Goal: Task Accomplishment & Management: Use online tool/utility

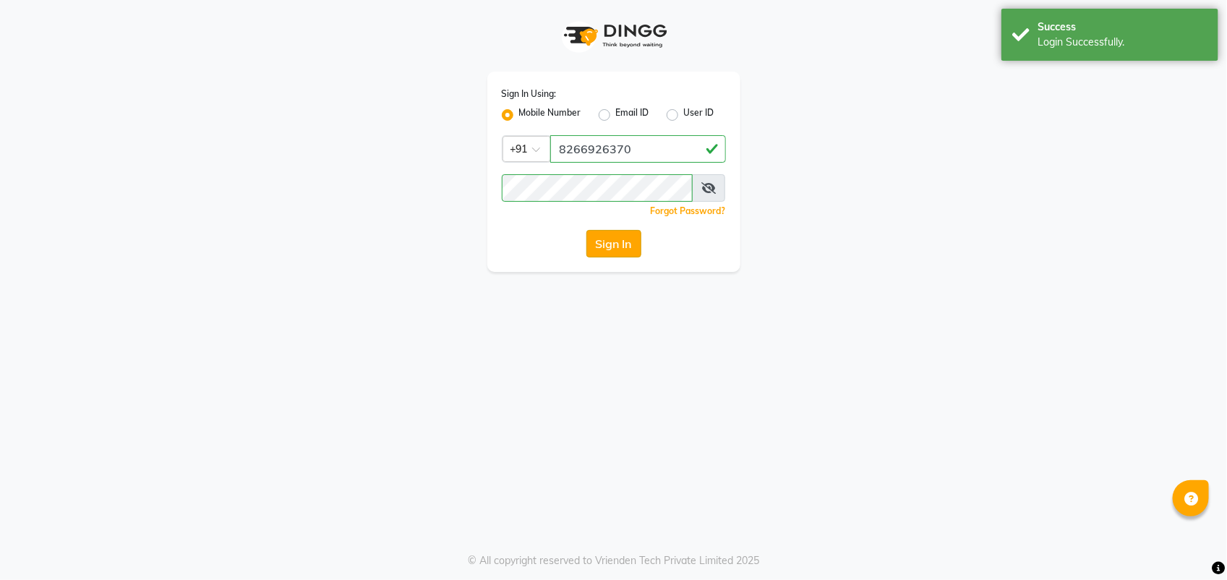
select select "service"
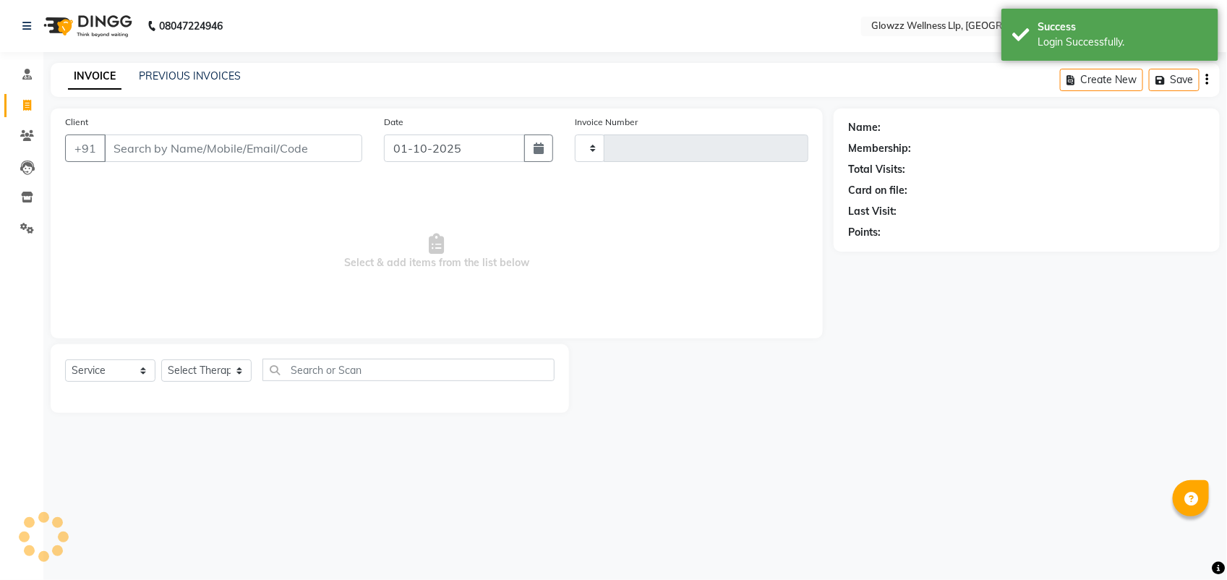
select select "en"
type input "0144"
select select "3496"
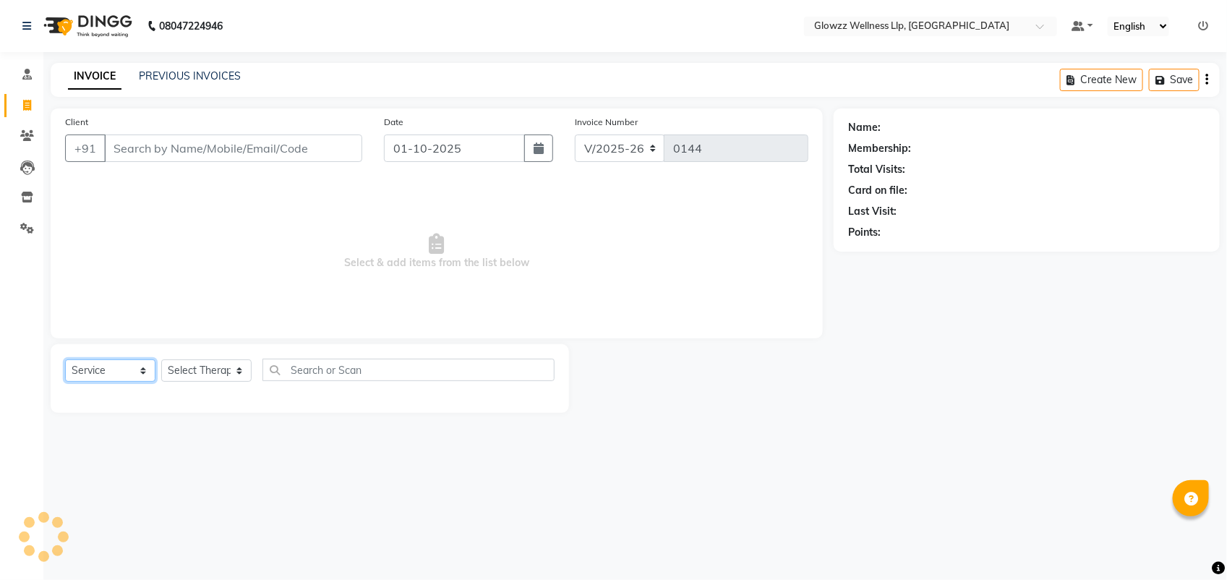
click at [88, 366] on select "Select Service Product Membership Package Voucher Prepaid Gift Card" at bounding box center [110, 370] width 90 height 22
click at [22, 128] on span at bounding box center [26, 136] width 25 height 17
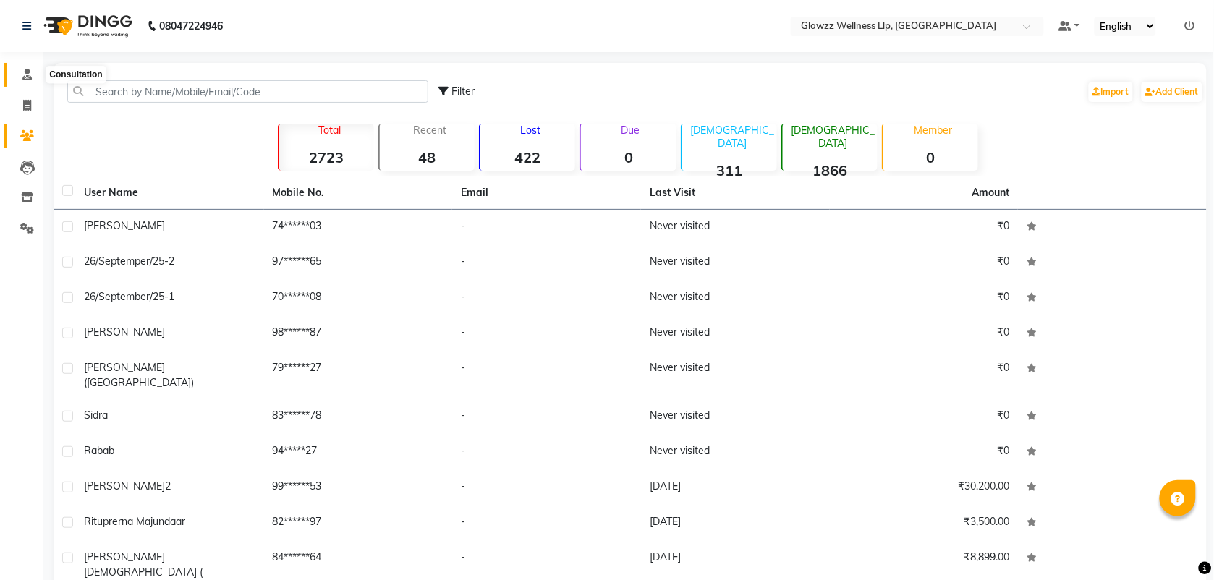
click at [27, 77] on icon at bounding box center [26, 74] width 9 height 11
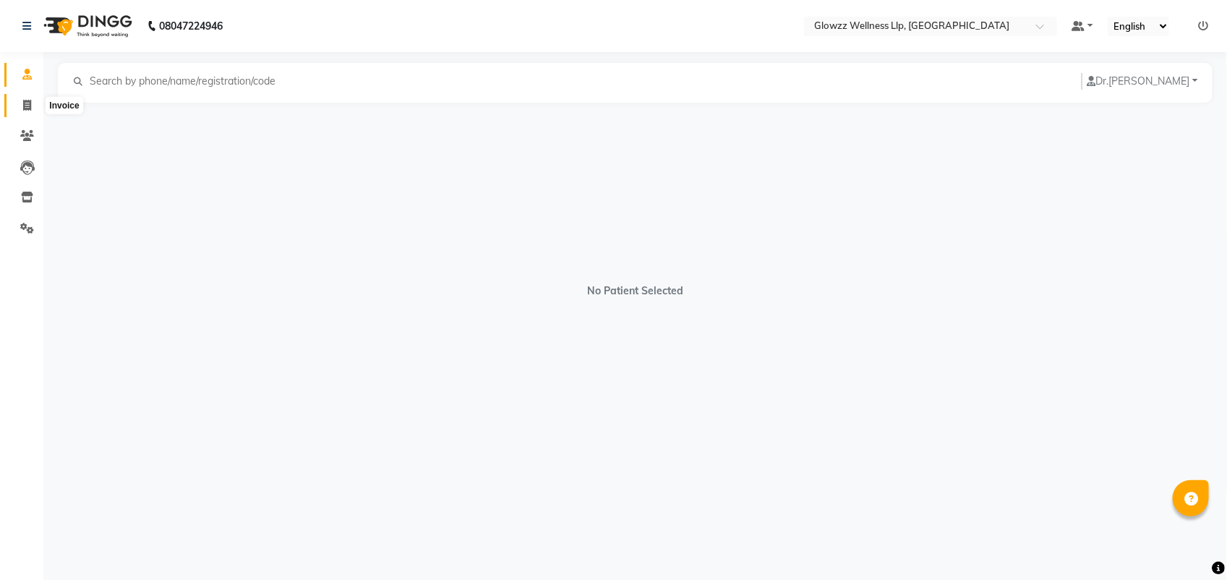
click at [24, 100] on icon at bounding box center [27, 105] width 8 height 11
select select "service"
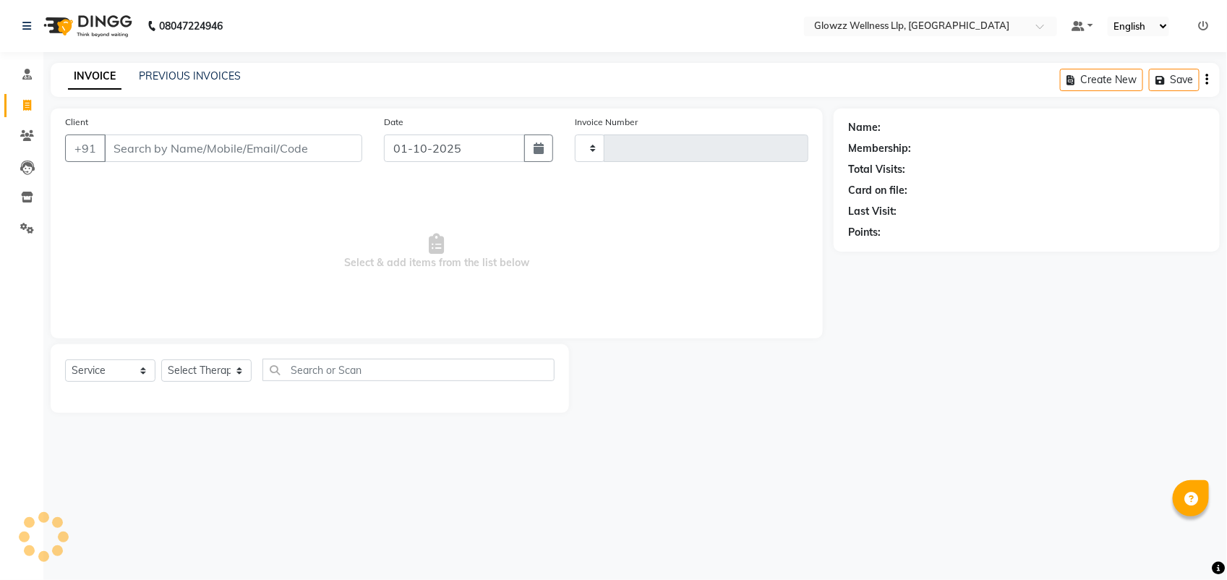
type input "0144"
select select "3496"
click at [33, 141] on icon at bounding box center [27, 135] width 14 height 11
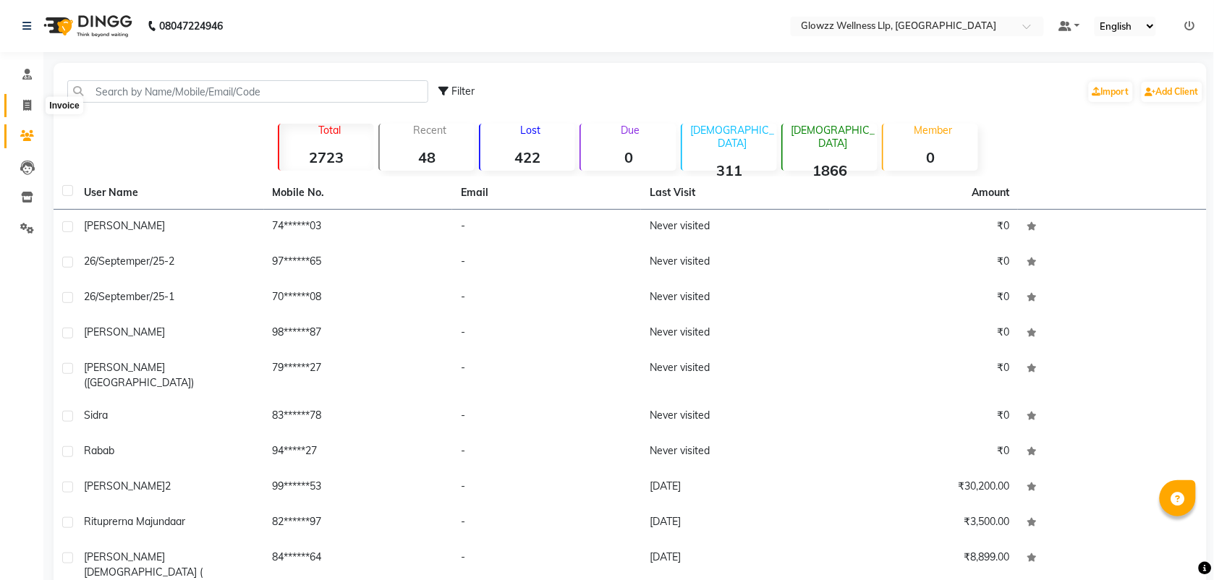
click at [25, 106] on icon at bounding box center [27, 105] width 8 height 11
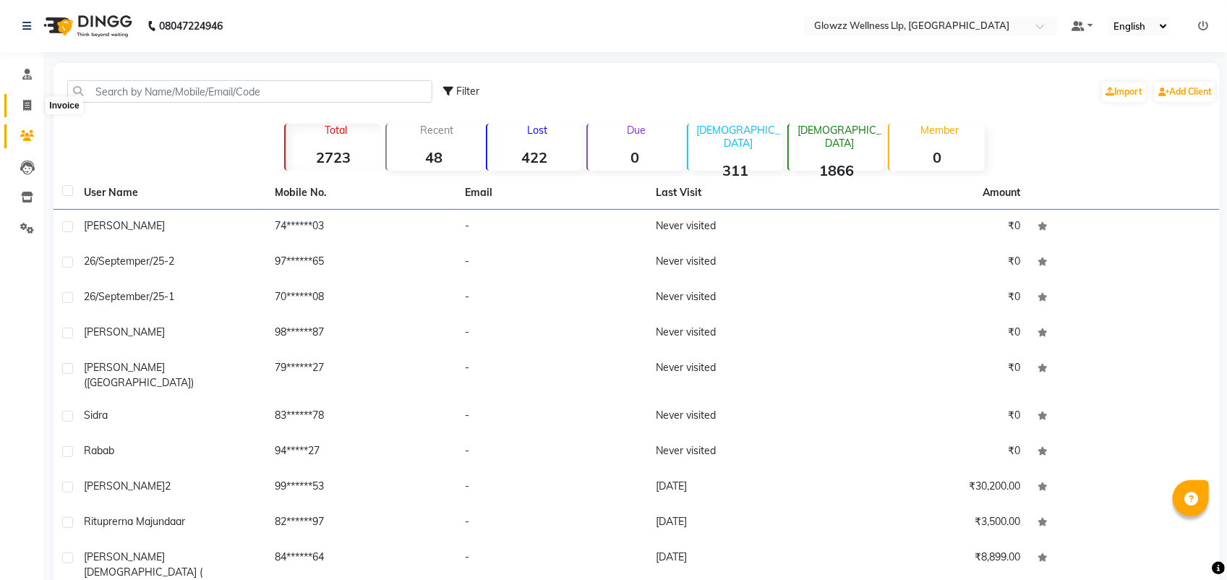
select select "service"
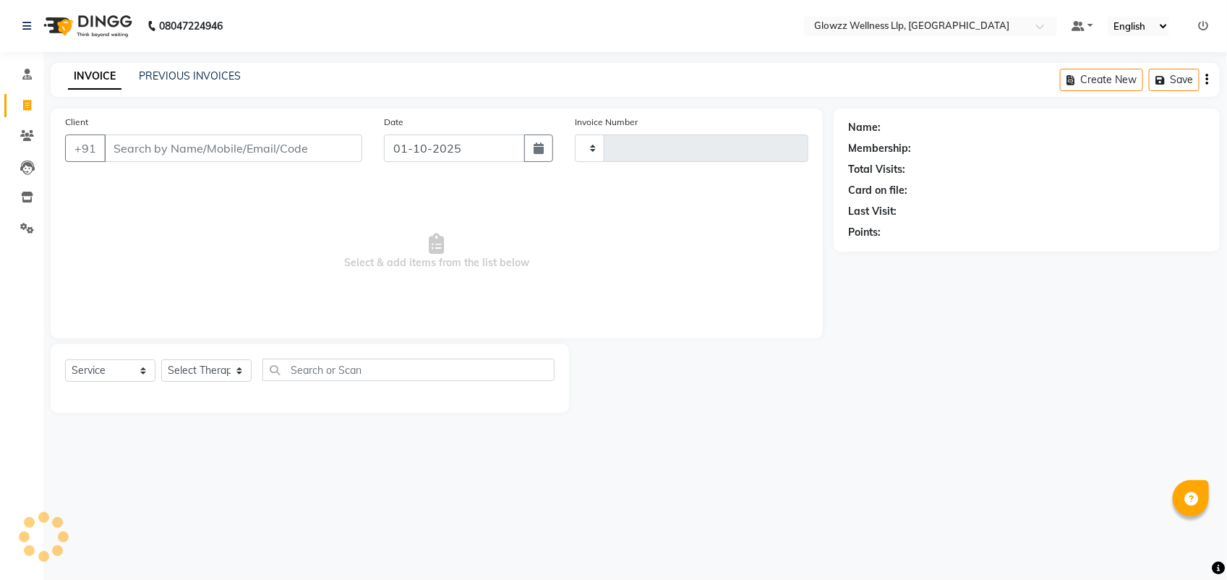
type input "0144"
select select "3496"
click at [1092, 81] on button "Create New" at bounding box center [1101, 80] width 83 height 22
click at [114, 370] on select "Select Service Product Membership Package Voucher Prepaid Gift Card" at bounding box center [110, 370] width 90 height 22
click at [25, 67] on span at bounding box center [26, 75] width 25 height 17
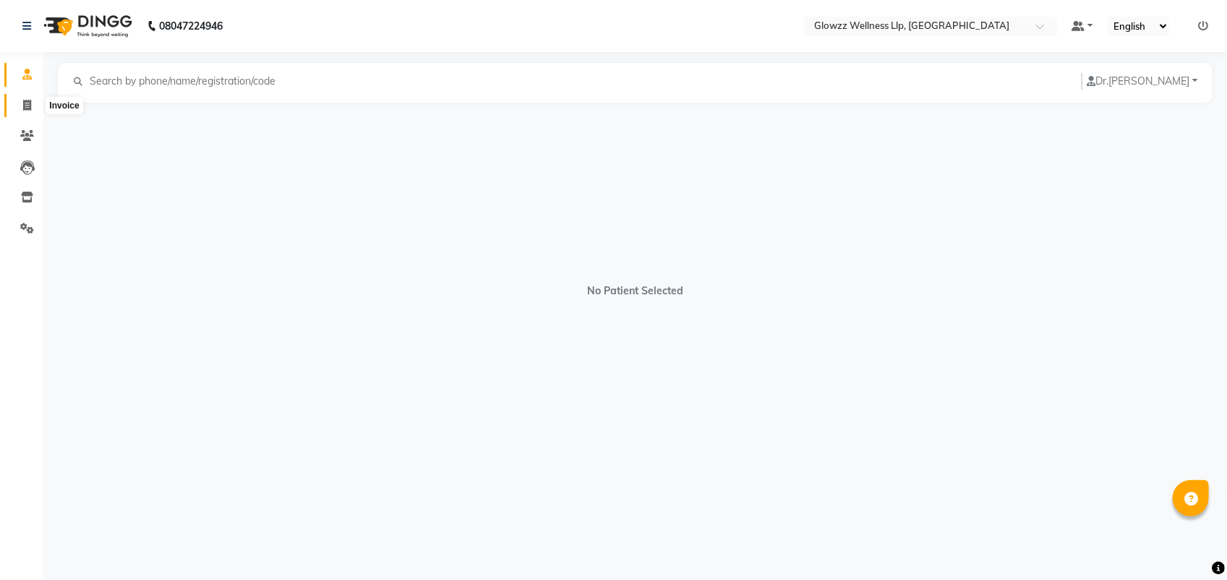
click at [26, 106] on icon at bounding box center [27, 105] width 8 height 11
select select "service"
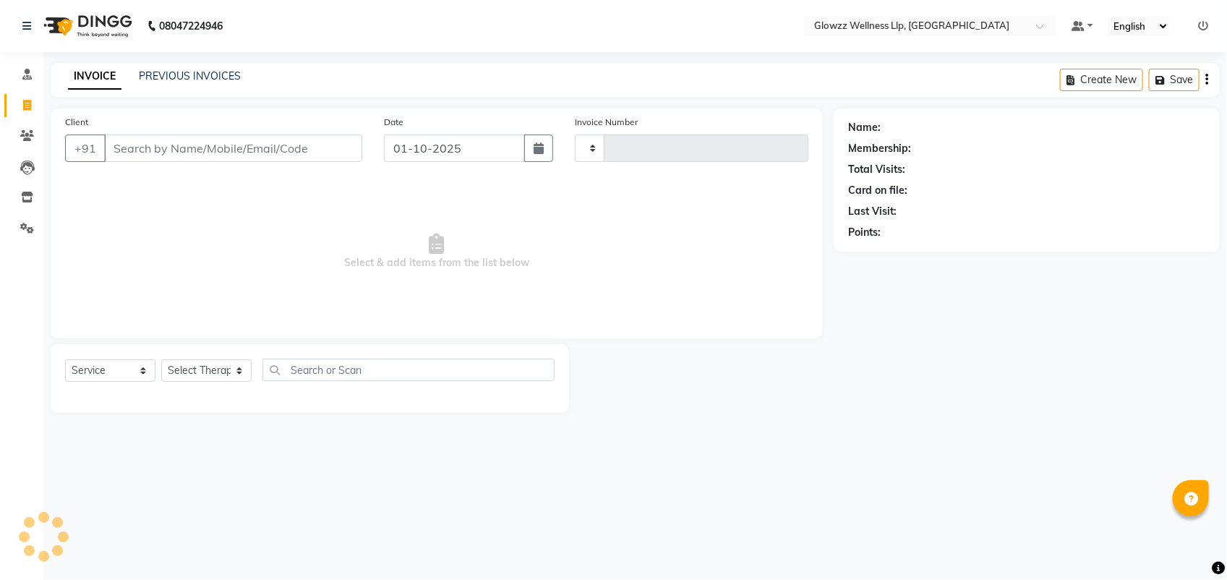
type input "0144"
select select "3496"
click at [166, 74] on link "PREVIOUS INVOICES" at bounding box center [190, 75] width 102 height 13
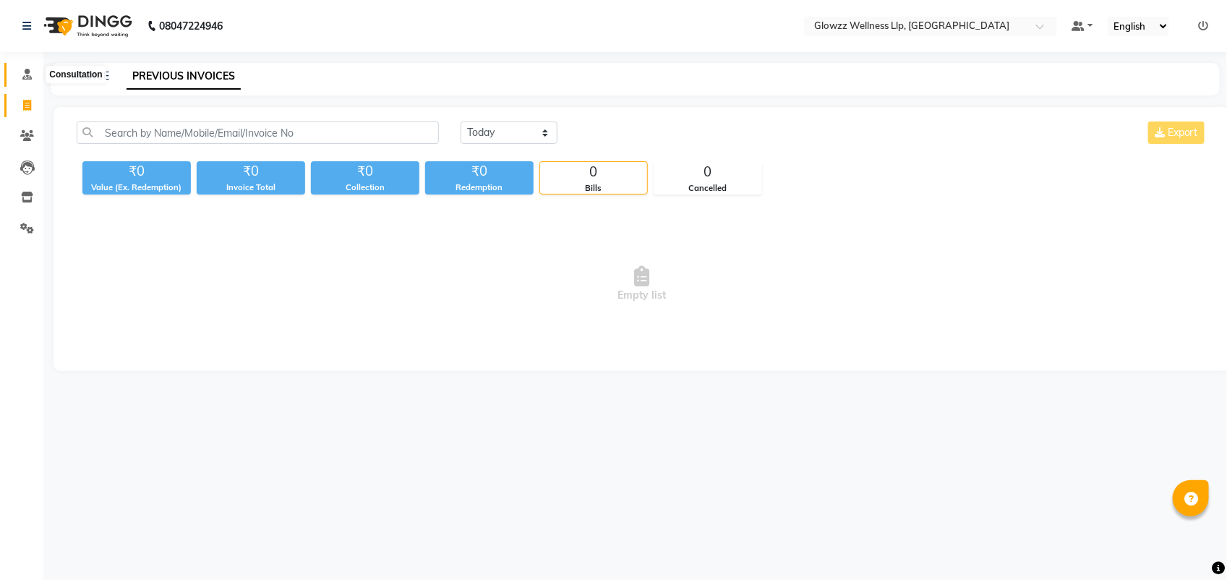
click at [27, 74] on icon at bounding box center [26, 74] width 9 height 11
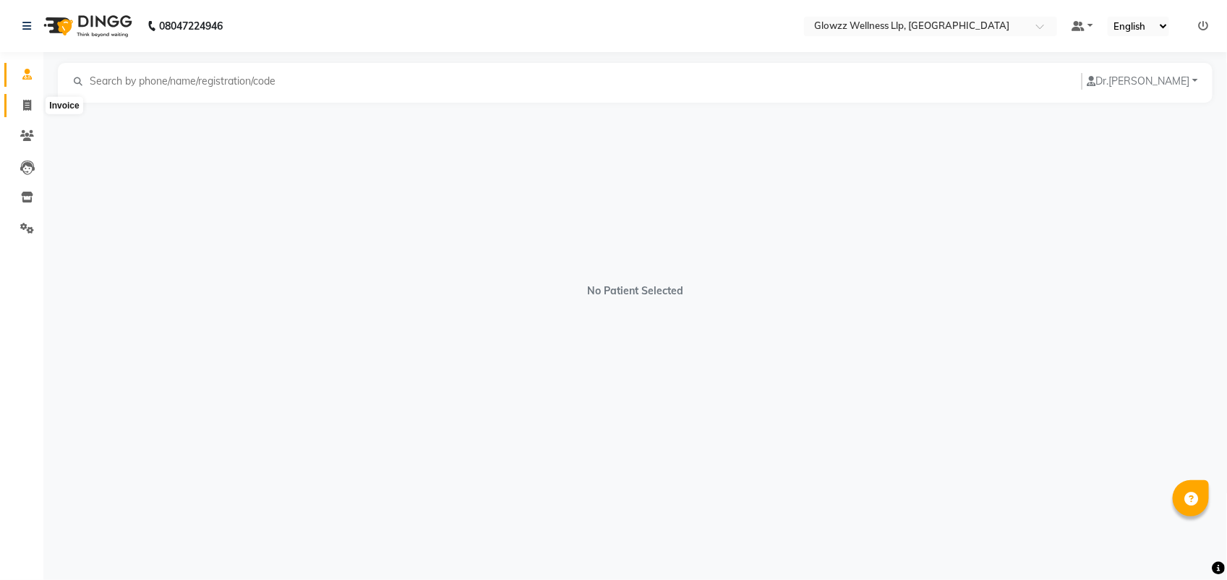
click at [26, 100] on icon at bounding box center [27, 105] width 8 height 11
select select "service"
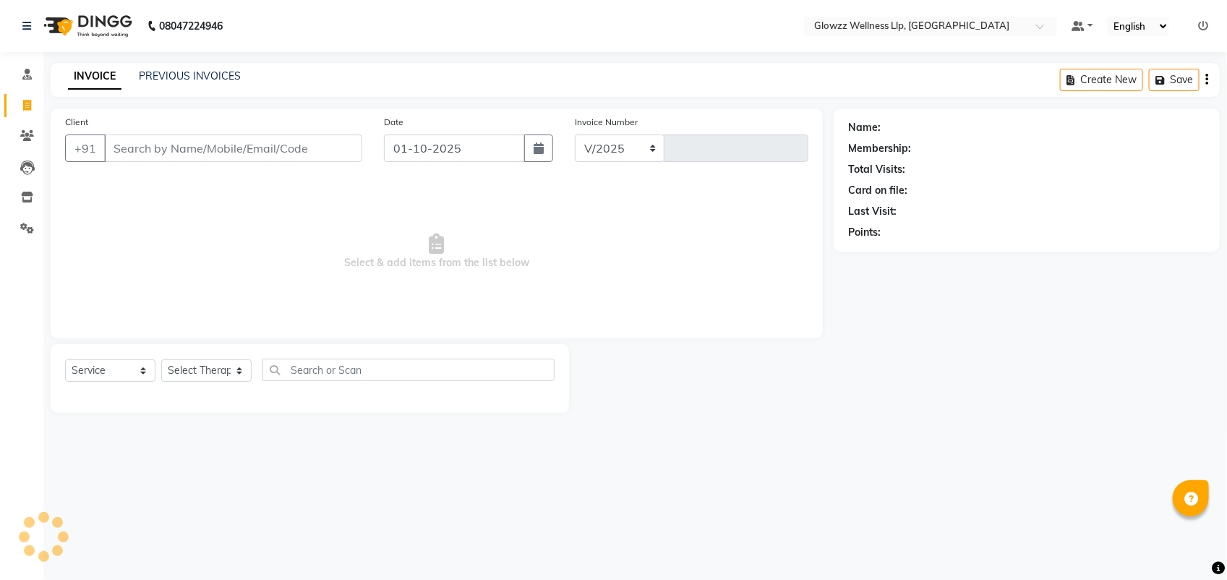
select select "3496"
type input "0144"
click at [1209, 80] on div "Create New Save" at bounding box center [1140, 80] width 160 height 34
click at [1206, 80] on icon "button" at bounding box center [1207, 80] width 3 height 1
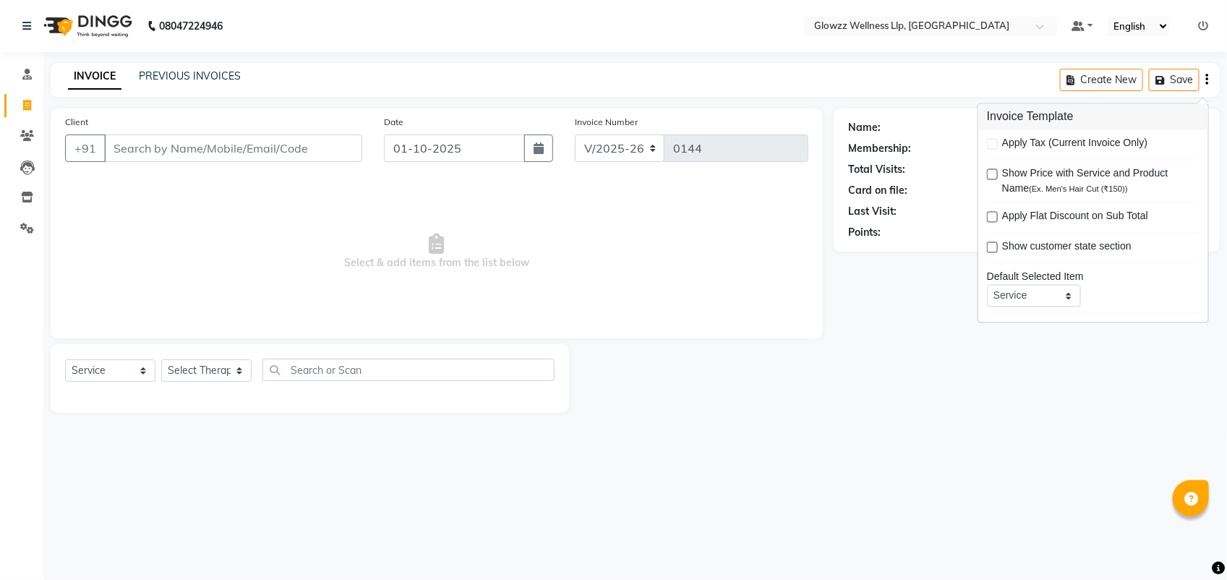
click at [653, 324] on div "Client +91 Date [DATE] Invoice Number V/2025 V/[PHONE_NUMBER] Select & add item…" at bounding box center [437, 223] width 772 height 230
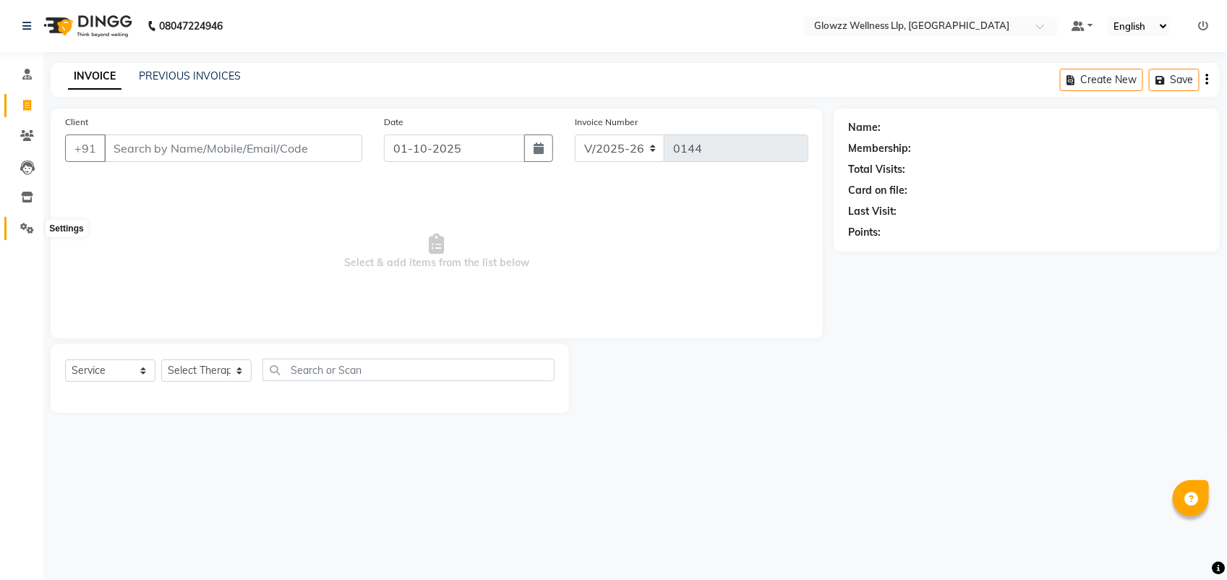
click at [20, 223] on icon at bounding box center [27, 228] width 14 height 11
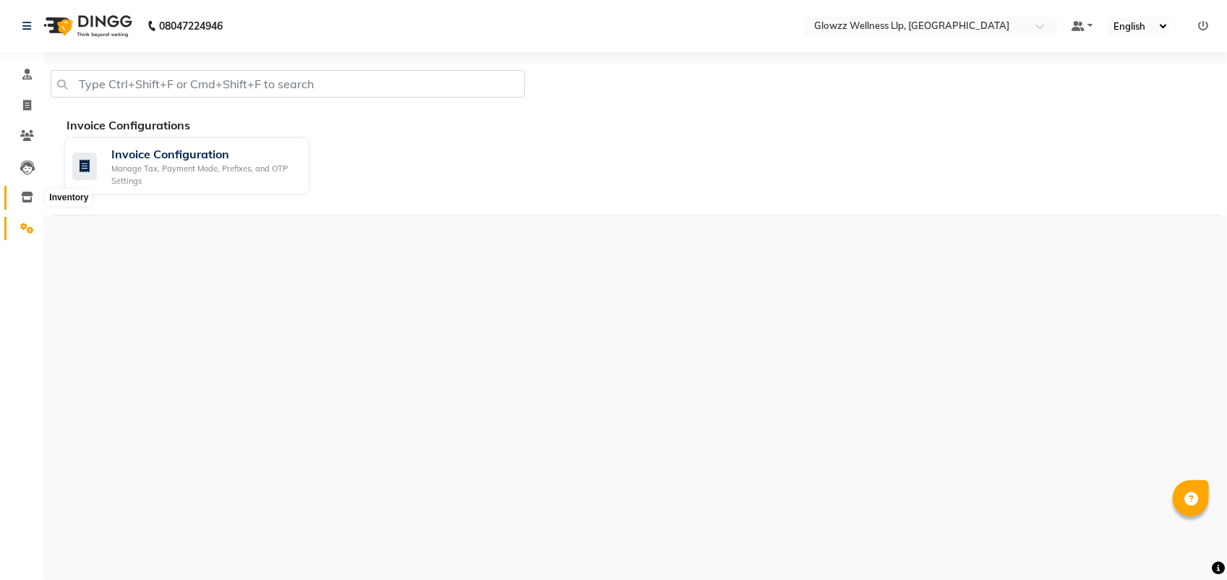
click at [27, 197] on icon at bounding box center [27, 197] width 12 height 11
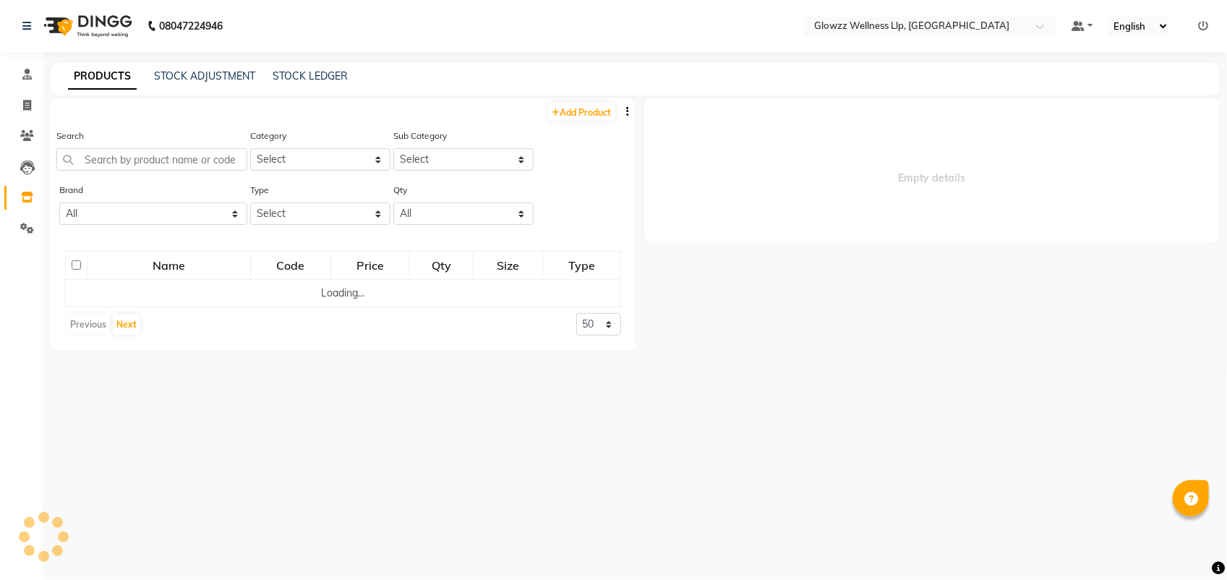
select select "all"
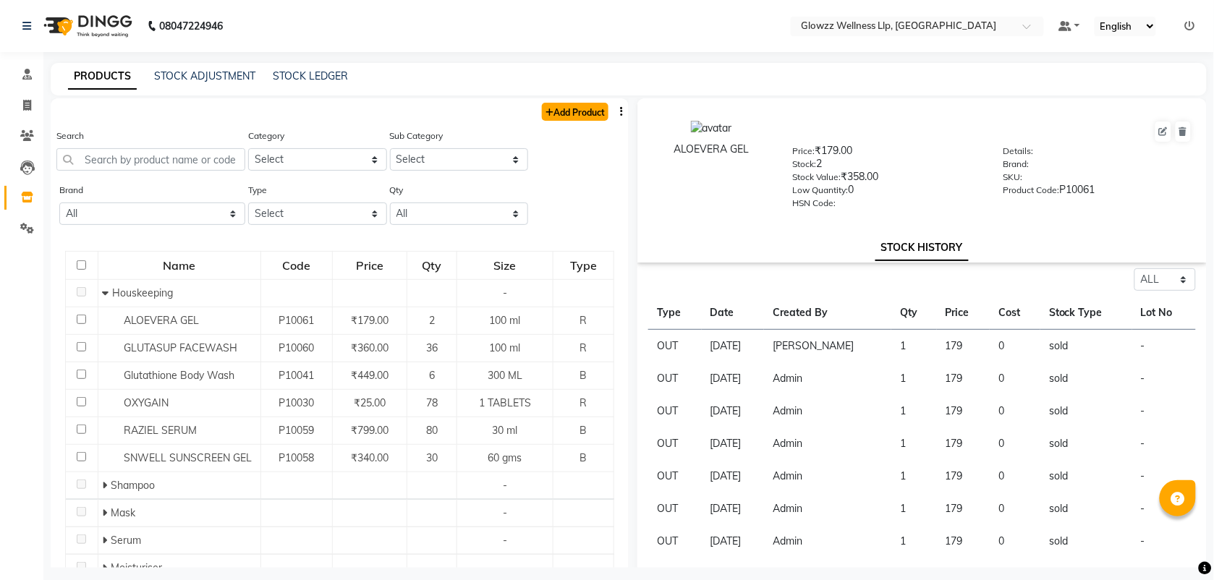
click at [570, 119] on link "Add Product" at bounding box center [575, 112] width 67 height 18
select select "true"
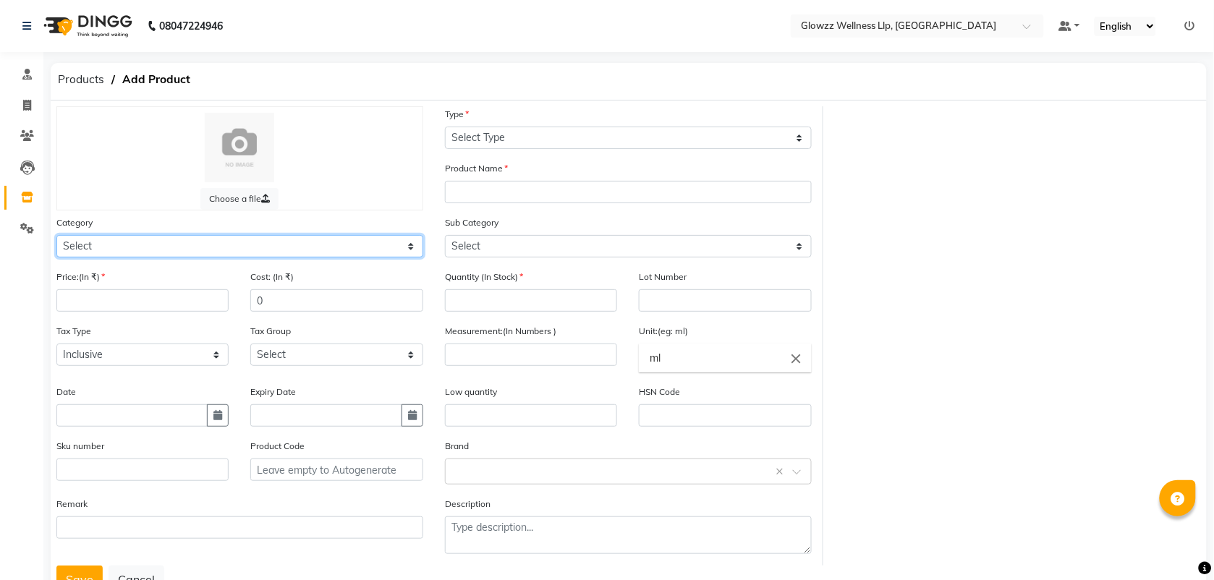
click at [325, 250] on select "Select Hair Skin Makeup Personal Care Appliances Other" at bounding box center [239, 246] width 367 height 22
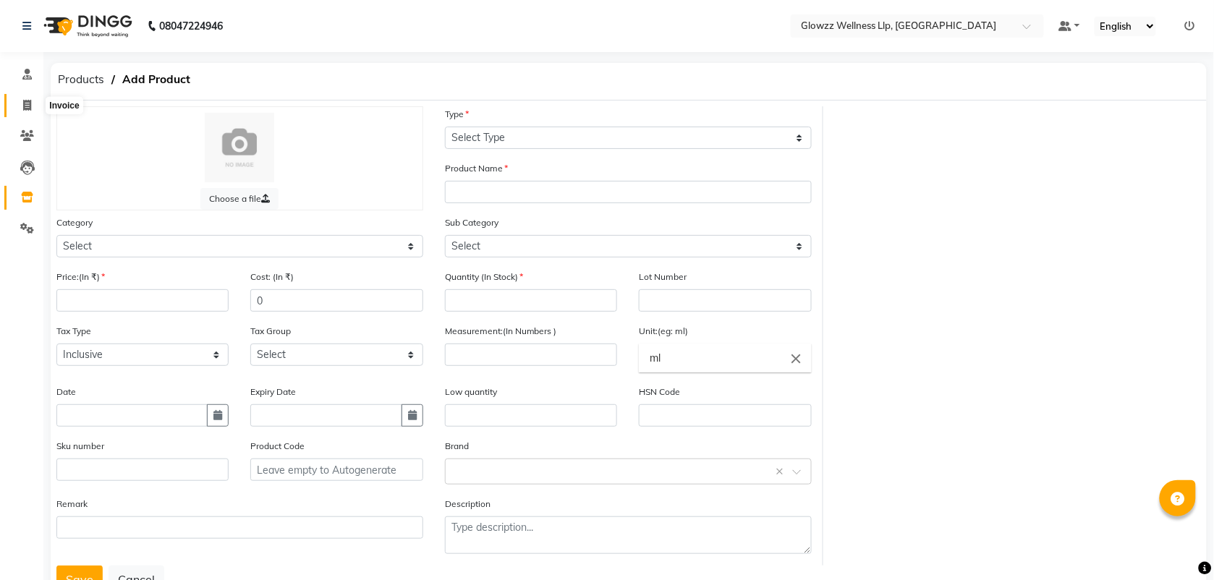
click at [25, 103] on icon at bounding box center [27, 105] width 8 height 11
select select "service"
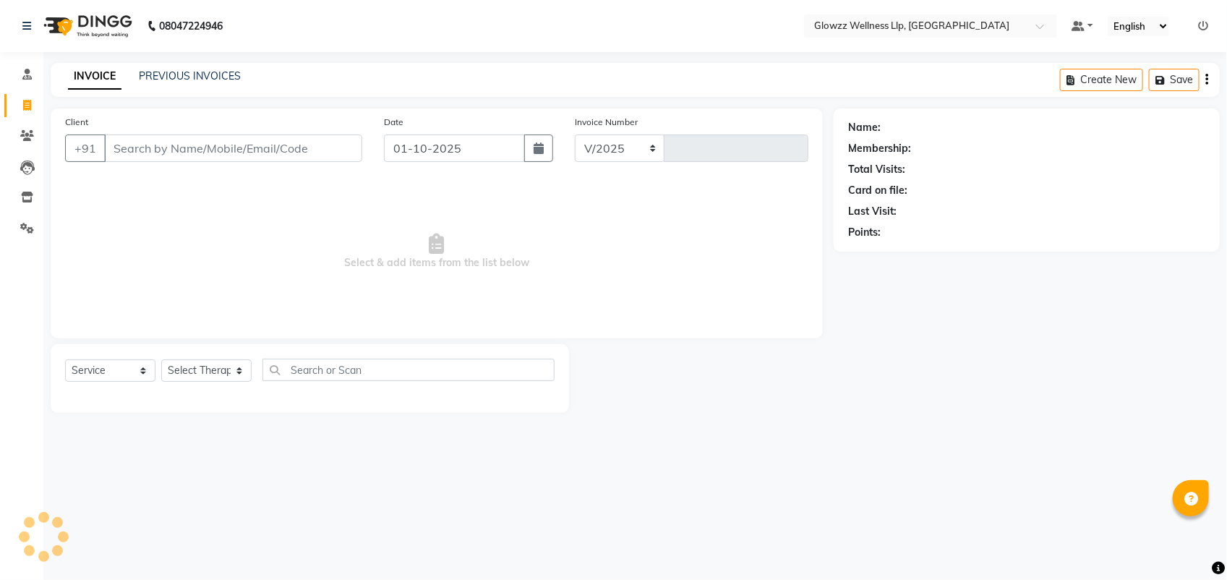
select select "3496"
type input "0144"
click at [217, 372] on select "Select Therapist [PERSON_NAME] Dr.[PERSON_NAME] [PERSON_NAME] [PERSON_NAME]" at bounding box center [206, 370] width 90 height 22
click at [121, 367] on select "Select Service Product Membership Package Voucher Prepaid Gift Card" at bounding box center [110, 370] width 90 height 22
click at [65, 359] on select "Select Service Product Membership Package Voucher Prepaid Gift Card" at bounding box center [110, 370] width 90 height 22
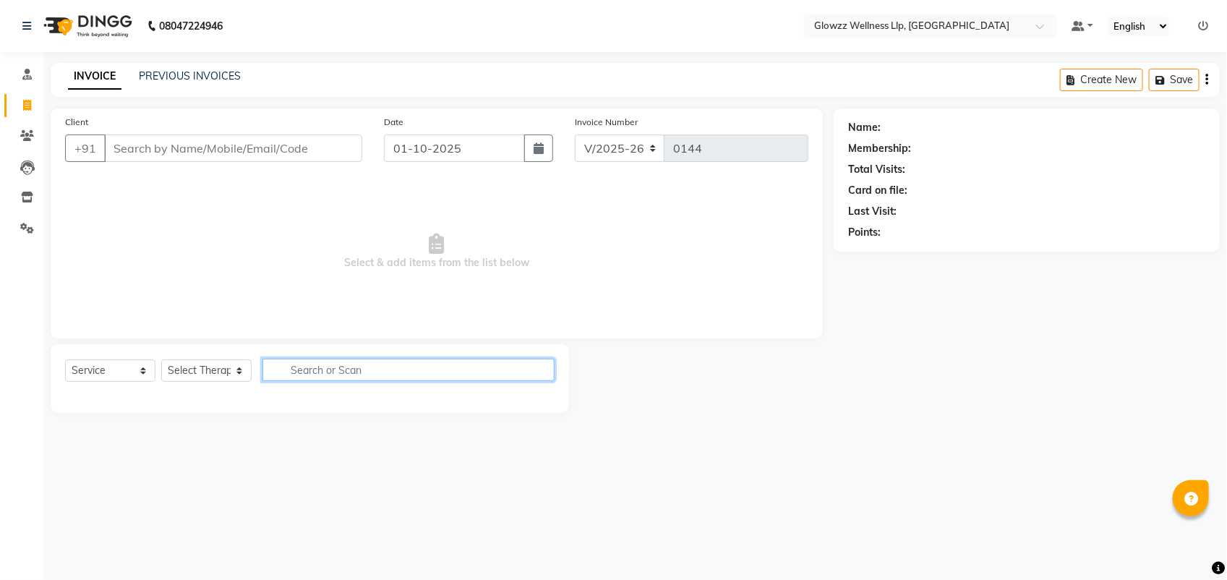
click at [333, 369] on input "text" at bounding box center [409, 370] width 292 height 22
type input "thre"
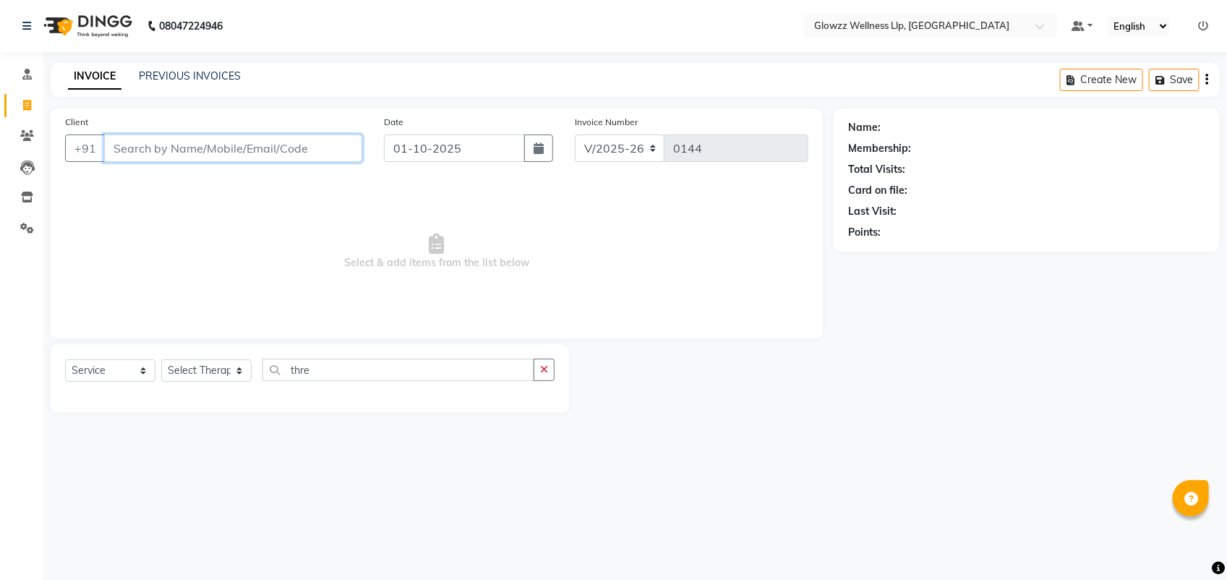
click at [289, 155] on input "Client" at bounding box center [233, 148] width 258 height 27
click at [208, 373] on select "Select Therapist [PERSON_NAME] Dr.[PERSON_NAME] [PERSON_NAME] [PERSON_NAME]" at bounding box center [206, 370] width 90 height 22
select select "15968"
click at [161, 359] on select "Select Therapist [PERSON_NAME] Dr.[PERSON_NAME] [PERSON_NAME] [PERSON_NAME]" at bounding box center [206, 370] width 90 height 22
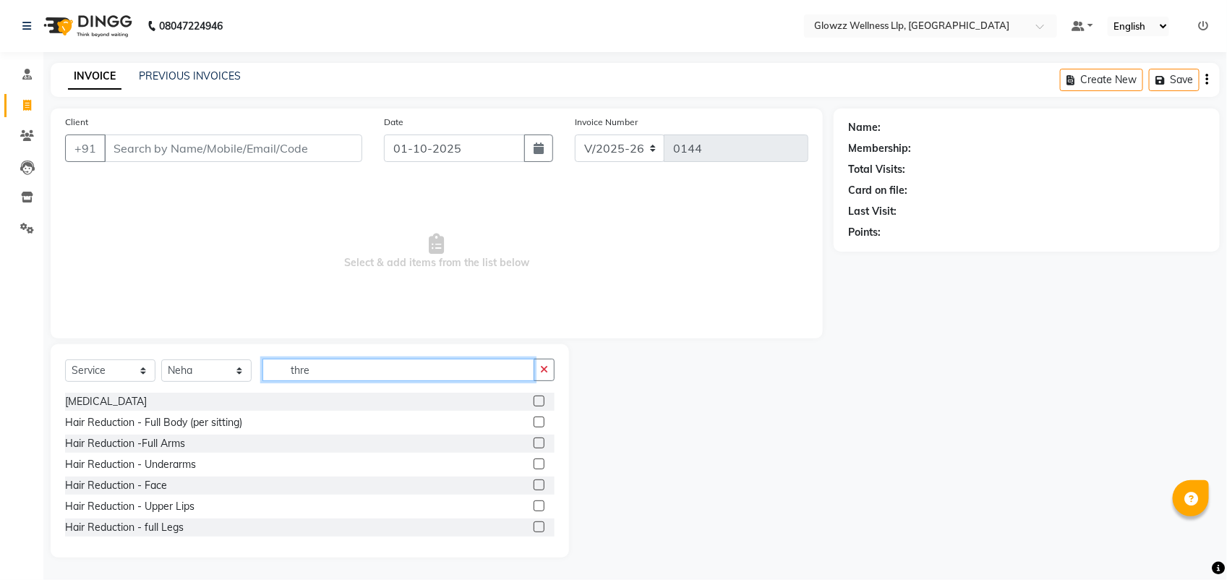
click at [341, 371] on input "thre" at bounding box center [399, 370] width 272 height 22
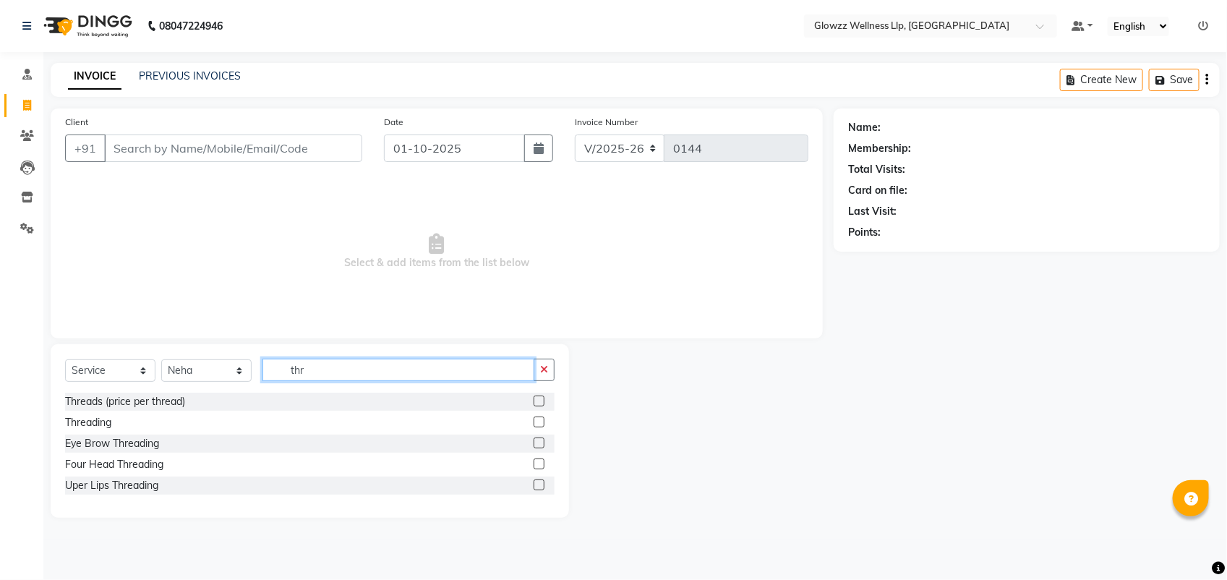
type input "thre"
click at [24, 195] on icon at bounding box center [27, 197] width 12 height 11
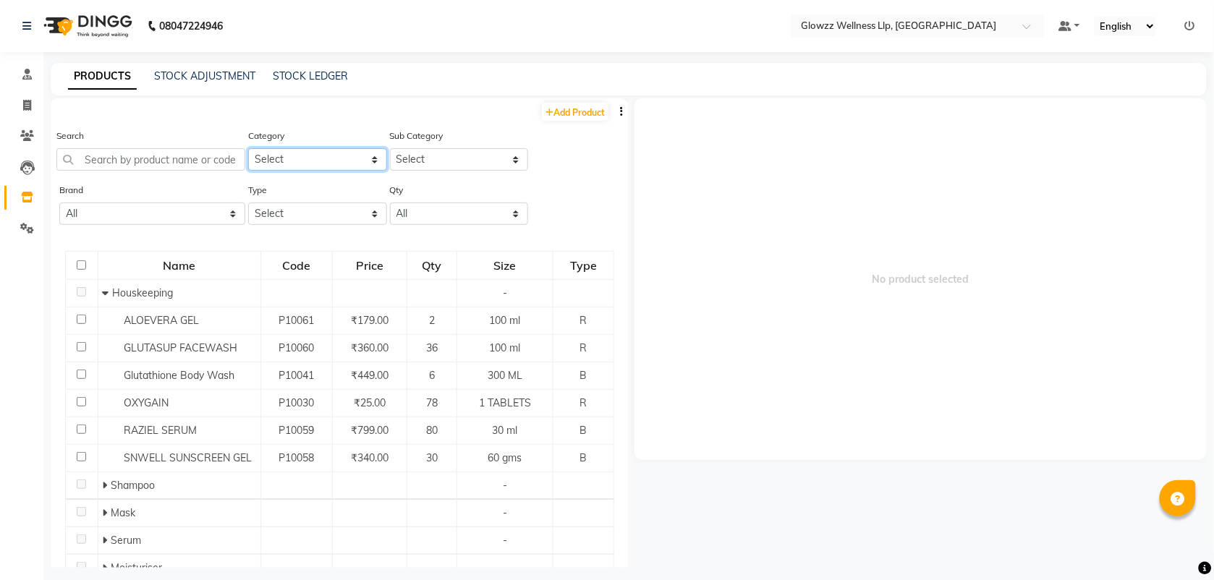
click at [338, 161] on select "Select Hair Skin Makeup Personal Care Appliances Other" at bounding box center [317, 159] width 139 height 22
click at [421, 153] on select "Select" at bounding box center [459, 159] width 139 height 22
click at [263, 214] on select "Select Both Retail Consumable" at bounding box center [317, 214] width 139 height 22
click at [204, 182] on div "Brand All Bioaoua Biotua Dermora Glowvin Nutraceutical" at bounding box center [152, 203] width 186 height 43
click at [33, 107] on span at bounding box center [26, 106] width 25 height 17
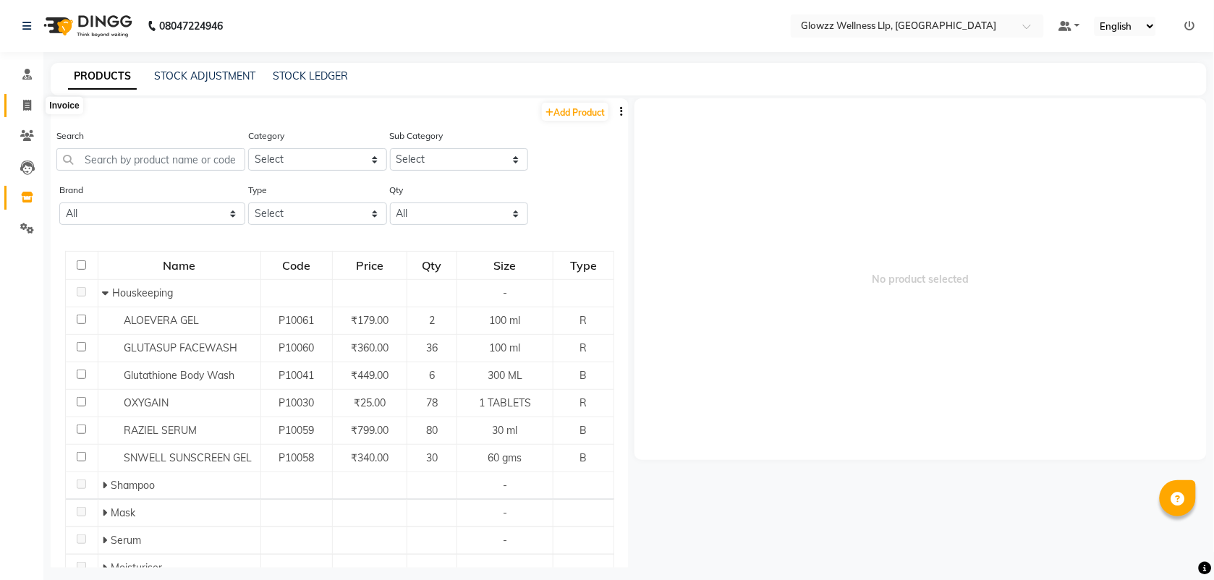
select select "service"
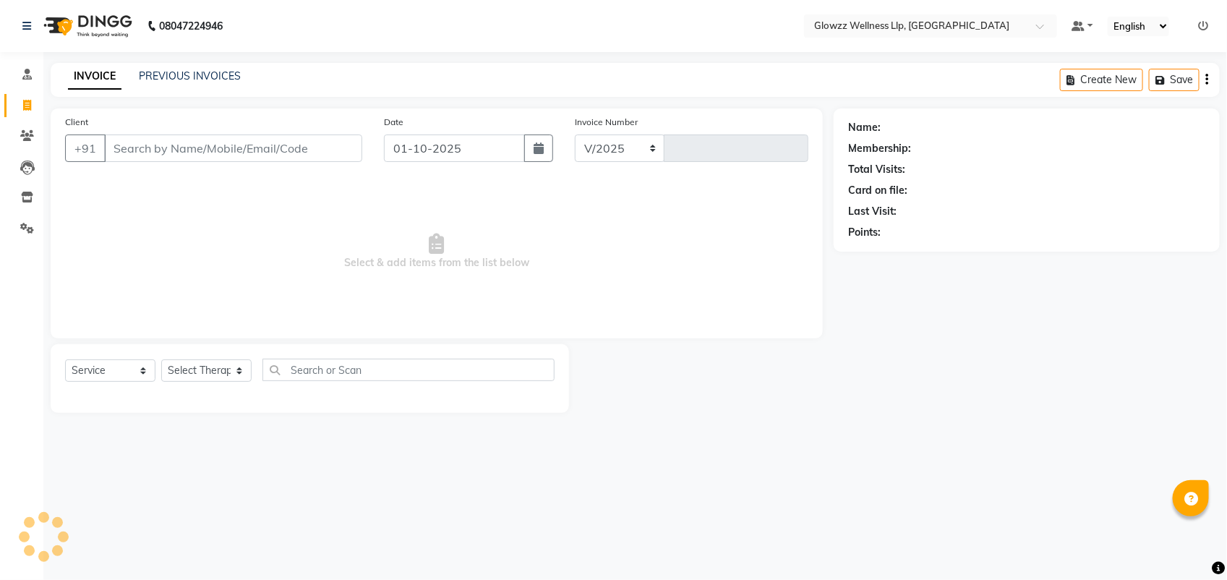
select select "3496"
type input "0144"
click at [26, 224] on icon at bounding box center [27, 228] width 14 height 11
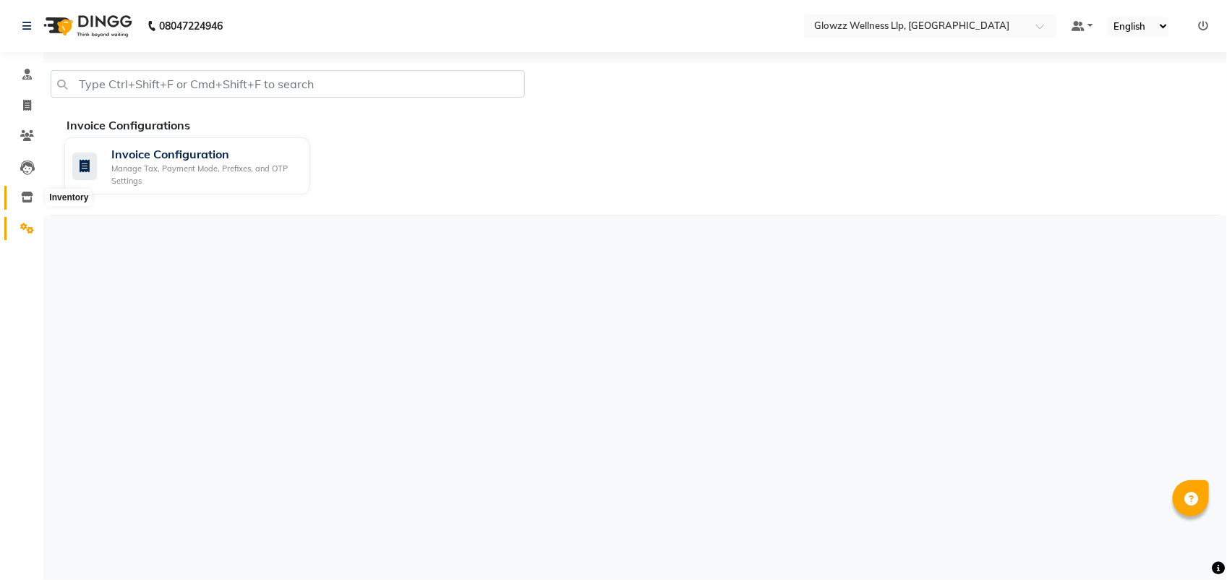
click at [26, 192] on icon at bounding box center [27, 197] width 12 height 11
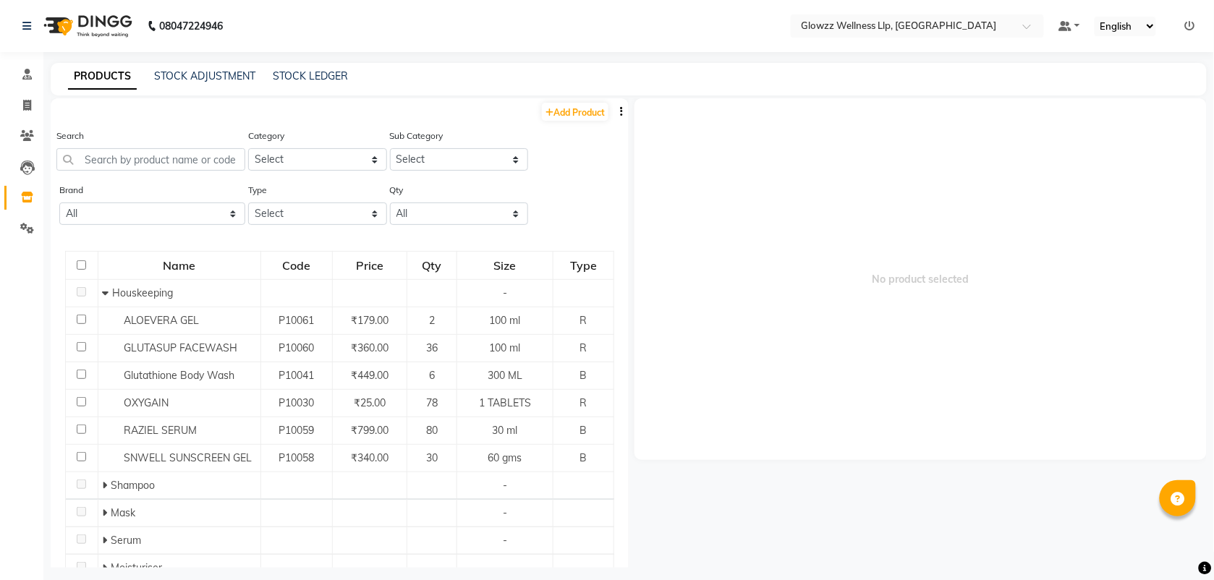
click at [1191, 23] on icon at bounding box center [1190, 26] width 10 height 10
